Goal: Task Accomplishment & Management: Manage account settings

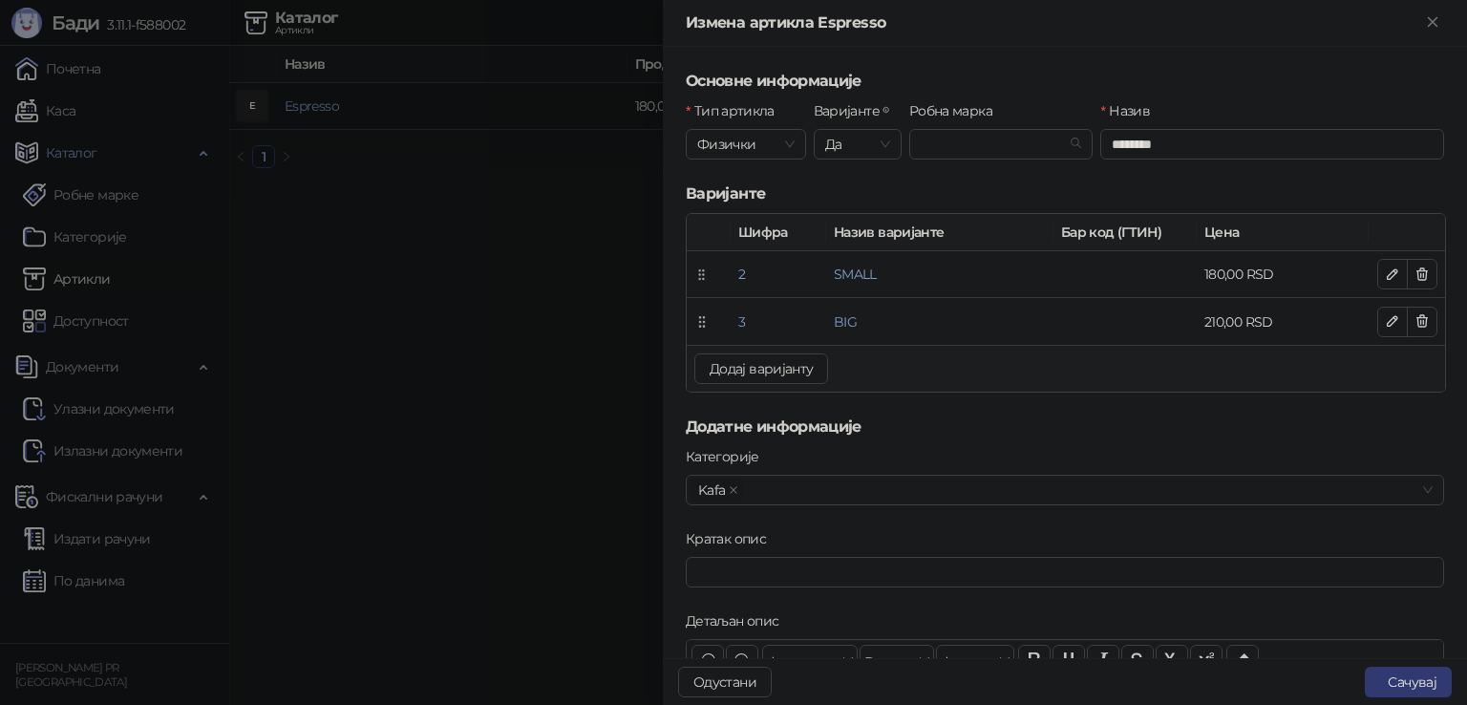
click at [393, 277] on div at bounding box center [733, 352] width 1467 height 705
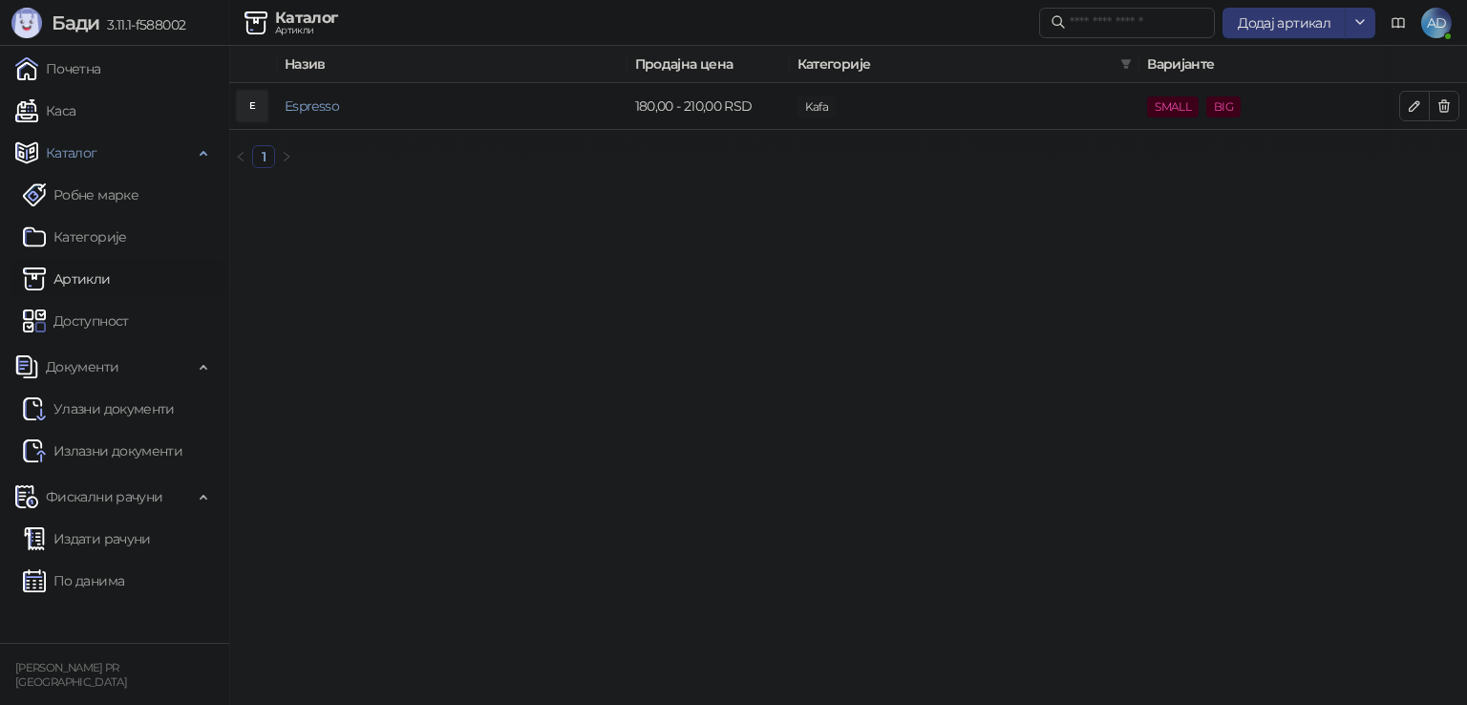
click at [97, 242] on link "Категорије" at bounding box center [75, 237] width 104 height 38
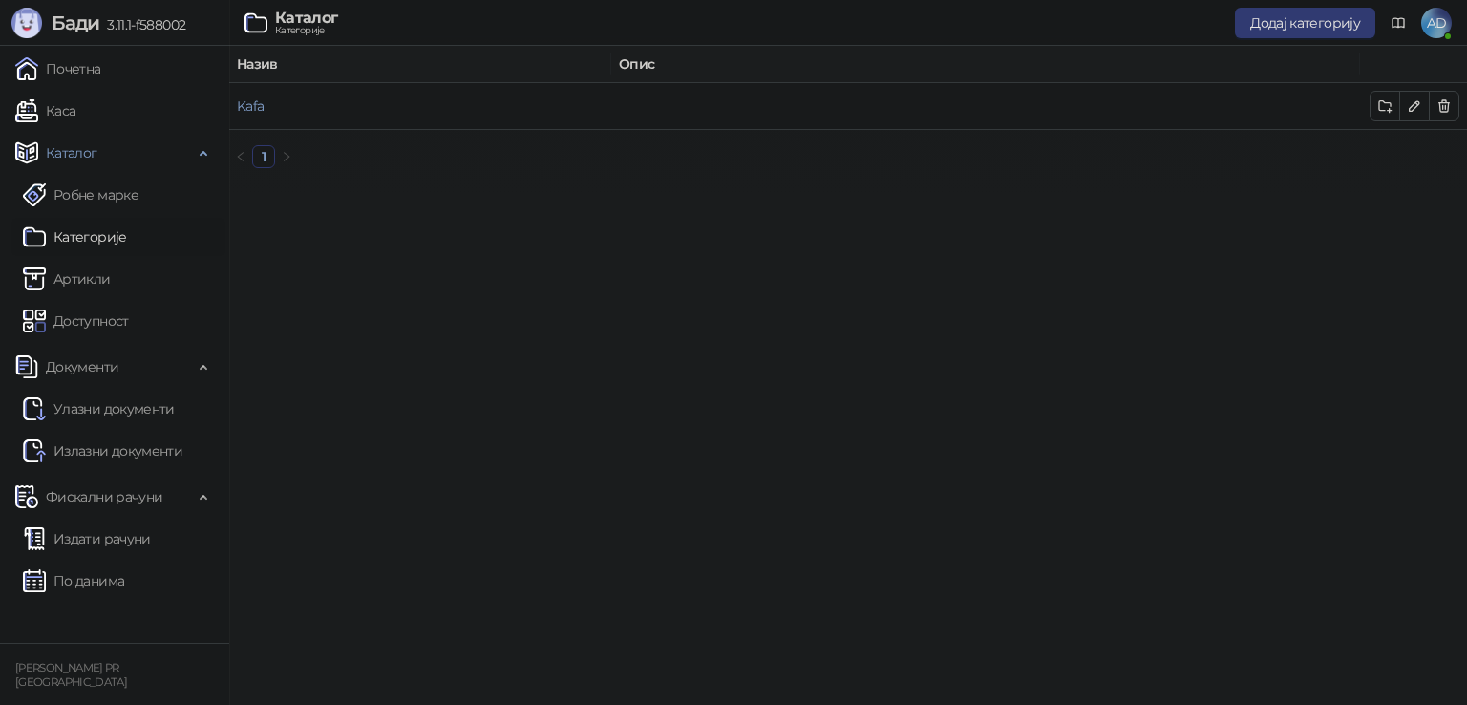
click at [1321, 32] on button "Додај категорију" at bounding box center [1305, 23] width 140 height 31
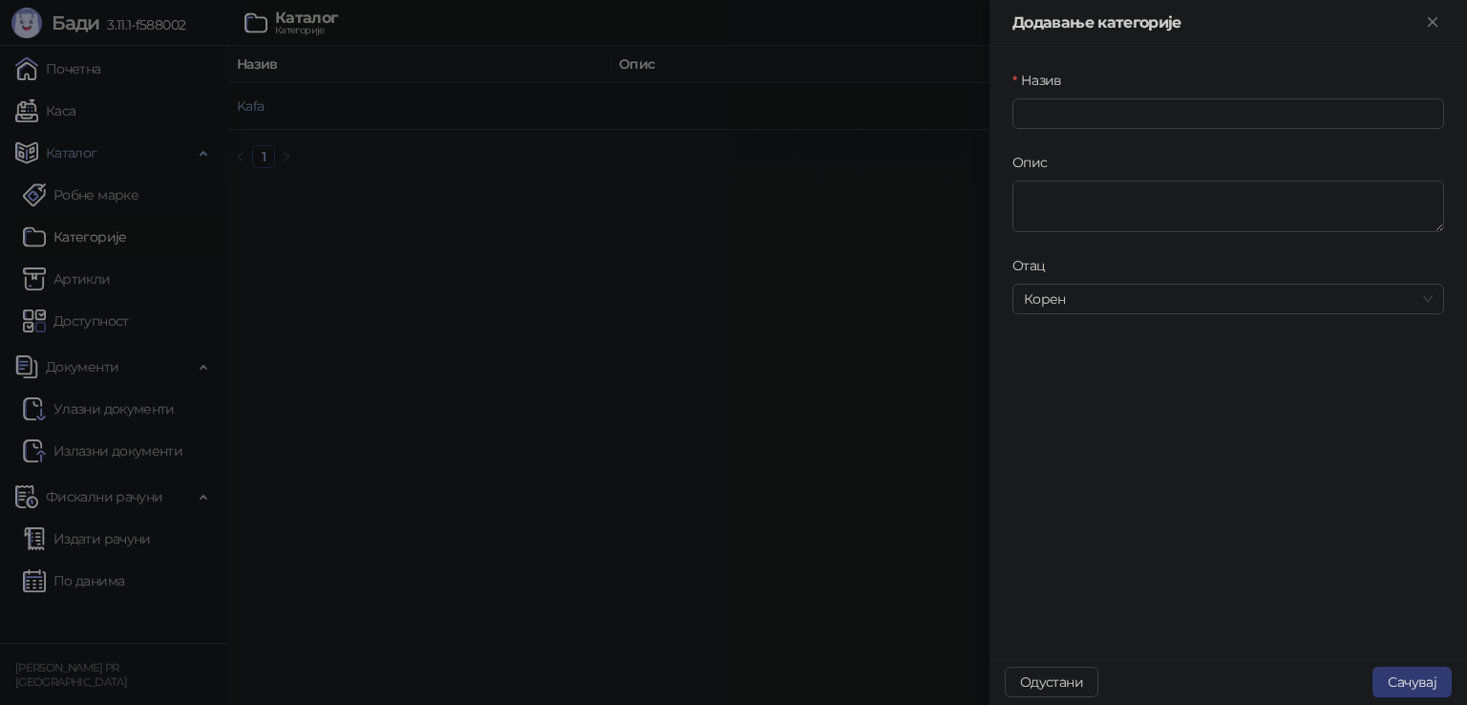
click at [1080, 301] on span "Корен" at bounding box center [1228, 299] width 409 height 29
click at [1102, 509] on div "Назив Опис [PERSON_NAME]" at bounding box center [1227, 352] width 477 height 611
click at [749, 297] on div at bounding box center [733, 352] width 1467 height 705
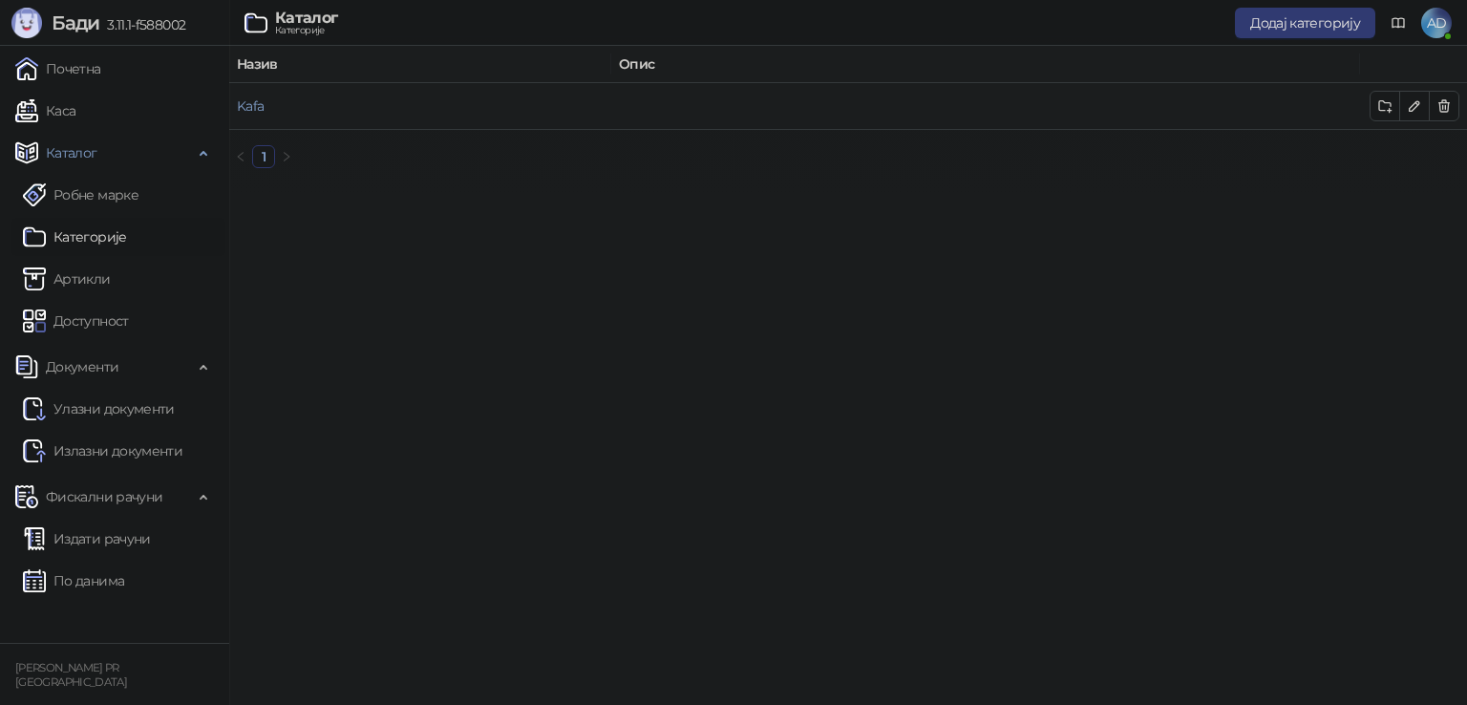
click at [257, 109] on link "Kafa" at bounding box center [250, 105] width 27 height 17
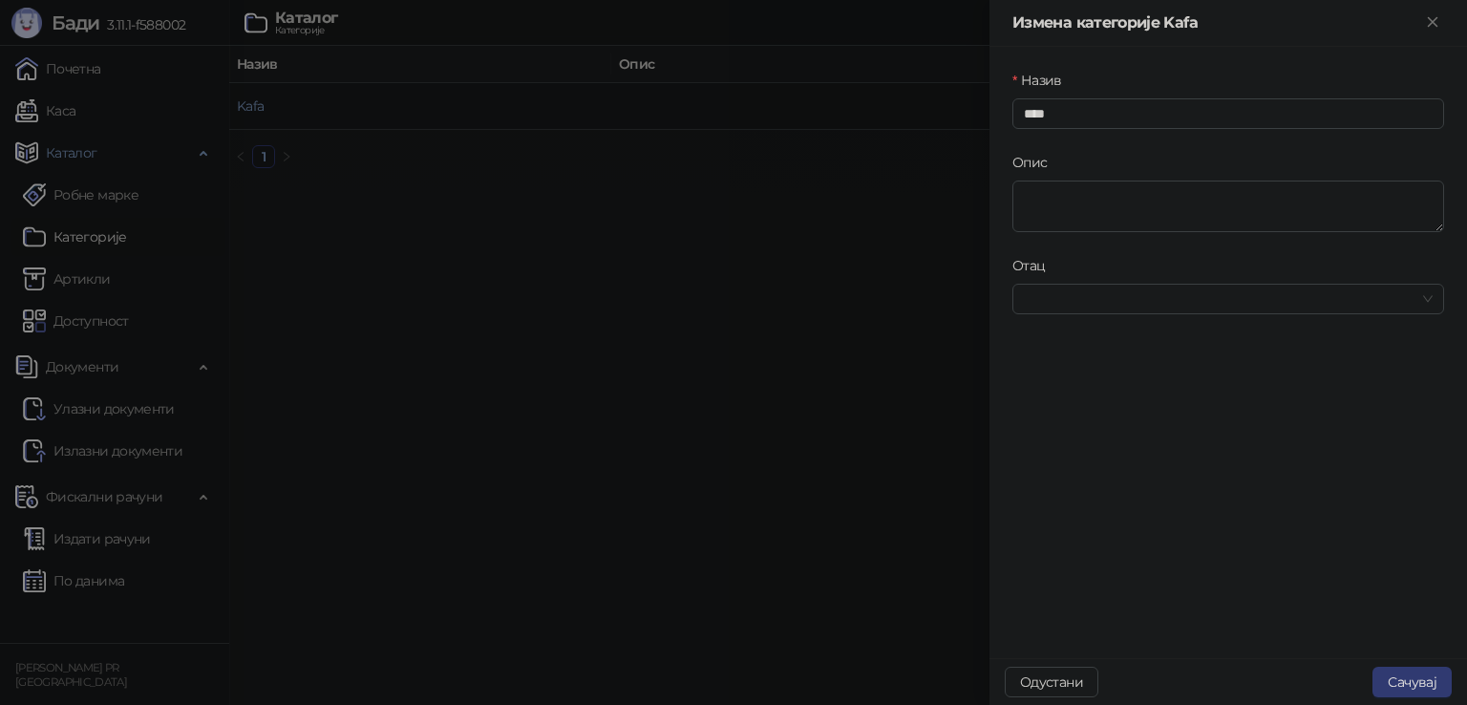
click at [783, 329] on div at bounding box center [733, 352] width 1467 height 705
